Goal: Information Seeking & Learning: Learn about a topic

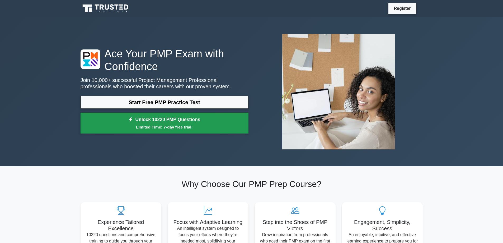
click at [162, 118] on link "Unlock 10220 PMP Questions Limited Time: 7-day free trial!" at bounding box center [165, 123] width 168 height 21
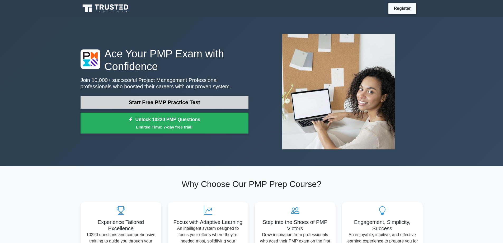
click at [146, 101] on link "Start Free PMP Practice Test" at bounding box center [165, 102] width 168 height 13
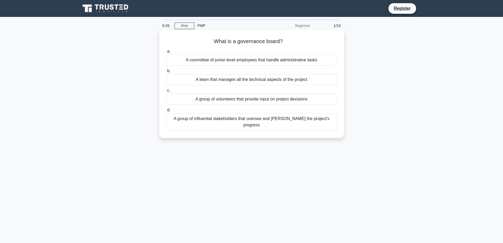
click at [172, 119] on div "A group of influential stakeholders that oversee and steer the project's progre…" at bounding box center [251, 121] width 171 height 17
click at [166, 112] on input "d. A group of influential stakeholders that oversee and steer the project's pro…" at bounding box center [166, 109] width 0 height 3
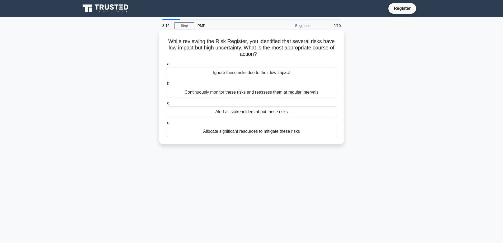
click at [222, 112] on div "Alert all stakeholders about these risks" at bounding box center [251, 111] width 171 height 11
click at [166, 105] on input "c. Alert all stakeholders about these risks" at bounding box center [166, 102] width 0 height 3
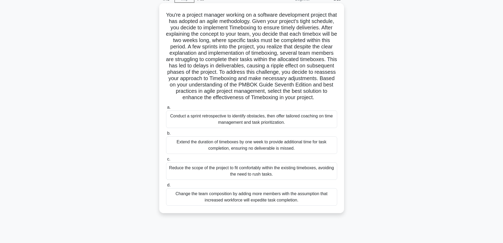
scroll to position [43, 0]
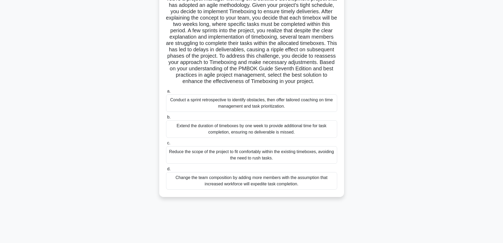
click at [174, 135] on div "Extend the duration of timeboxes by one week to provide additional time for tas…" at bounding box center [251, 128] width 171 height 17
click at [166, 119] on input "b. Extend the duration of timeboxes by one week to provide additional time for …" at bounding box center [166, 116] width 0 height 3
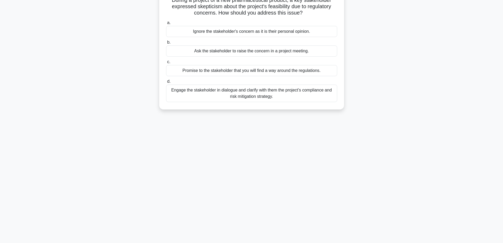
scroll to position [0, 0]
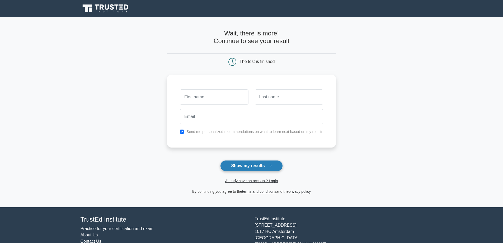
click at [242, 166] on button "Show my results" at bounding box center [251, 165] width 62 height 11
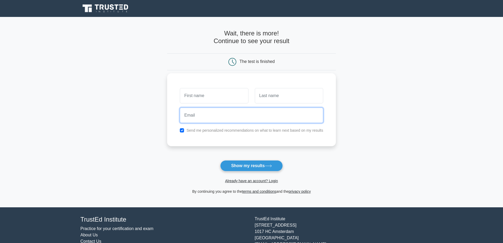
click at [214, 113] on input "email" at bounding box center [251, 114] width 143 height 15
click at [232, 43] on h4 "Wait, there is more! Continue to see your result" at bounding box center [251, 37] width 169 height 15
drag, startPoint x: 234, startPoint y: 58, endPoint x: 232, endPoint y: 60, distance: 2.9
click at [233, 60] on icon at bounding box center [232, 62] width 8 height 8
click at [232, 62] on icon at bounding box center [232, 62] width 8 height 8
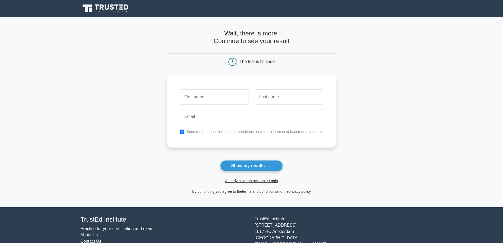
click at [232, 62] on icon at bounding box center [232, 62] width 8 height 8
click at [234, 167] on button "Show my results" at bounding box center [251, 165] width 62 height 11
click at [221, 118] on input "email" at bounding box center [251, 114] width 143 height 15
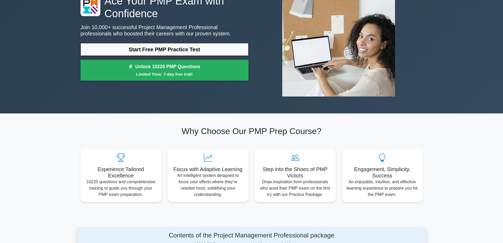
scroll to position [79, 0]
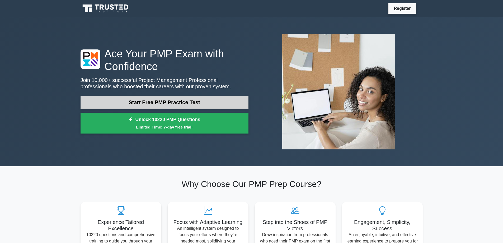
click at [154, 103] on link "Start Free PMP Practice Test" at bounding box center [165, 102] width 168 height 13
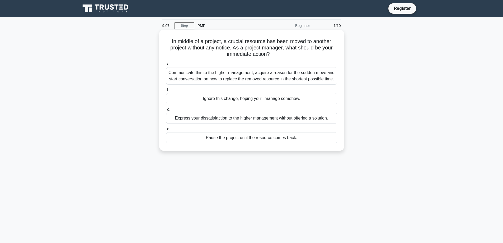
click at [180, 73] on div "Communicate this to the higher management, acquire a reason for the sudden move…" at bounding box center [251, 75] width 171 height 17
click at [166, 66] on input "a. Communicate this to the higher management, acquire a reason for the sudden m…" at bounding box center [166, 63] width 0 height 3
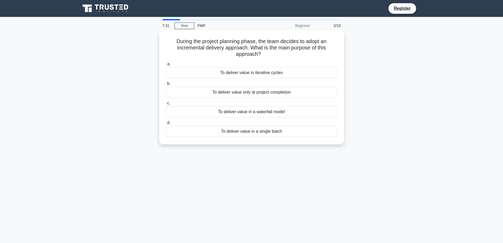
click at [231, 93] on div "To deliver value only at project completion" at bounding box center [251, 92] width 171 height 11
click at [166, 85] on input "b. To deliver value only at project completion" at bounding box center [166, 83] width 0 height 3
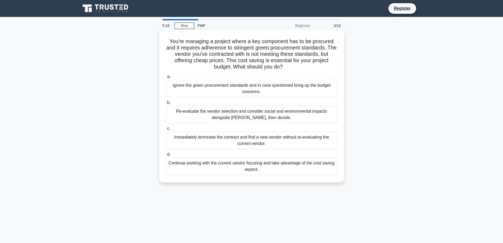
click at [271, 162] on div "Continue working with the current vendor focusing and take advantage of the cos…" at bounding box center [251, 165] width 171 height 17
click at [166, 156] on input "d. Continue working with the current vendor focusing and take advantage of the …" at bounding box center [166, 154] width 0 height 3
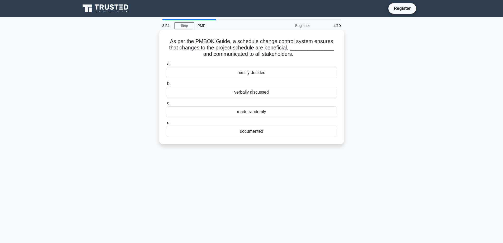
click at [253, 132] on div "documented" at bounding box center [251, 131] width 171 height 11
click at [166, 124] on input "d. documented" at bounding box center [166, 122] width 0 height 3
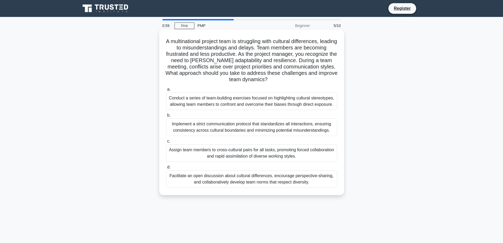
click at [214, 178] on div "Facilitate an open discussion about cultural differences, encourage perspective…" at bounding box center [251, 178] width 171 height 17
click at [166, 169] on input "d. Facilitate an open discussion about cultural differences, encourage perspect…" at bounding box center [166, 166] width 0 height 3
